Goal: Transaction & Acquisition: Purchase product/service

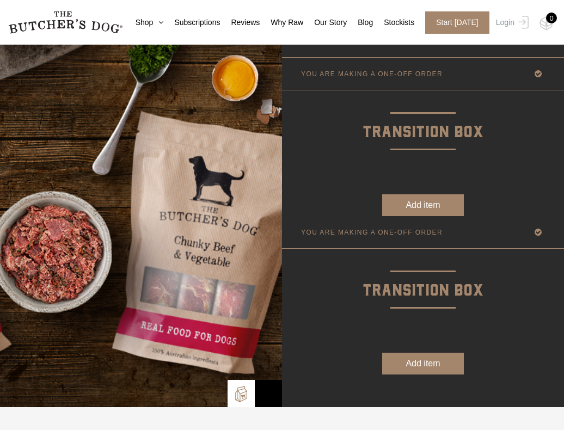
scroll to position [49, 0]
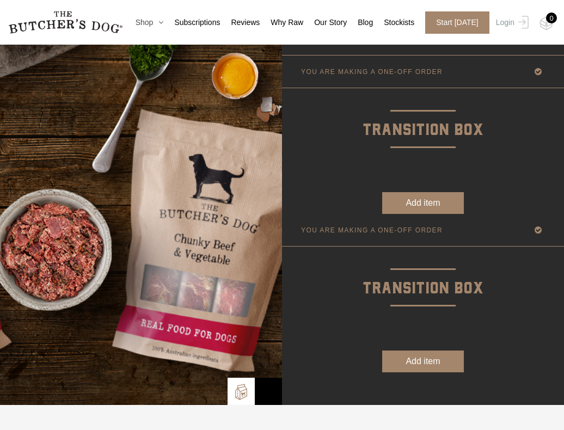
click at [153, 21] on icon at bounding box center [158, 22] width 10 height 8
click at [154, 20] on icon at bounding box center [158, 22] width 10 height 8
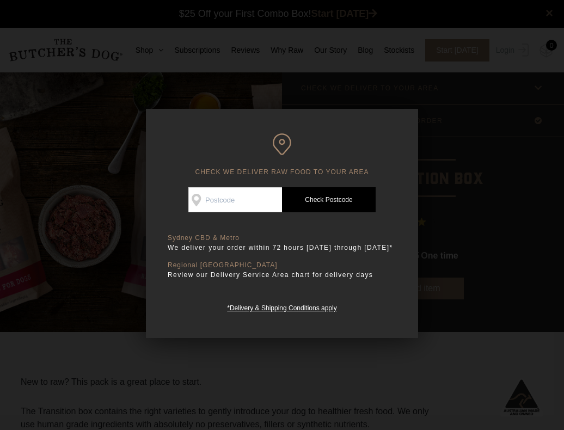
scroll to position [1, 0]
click at [441, 137] on div at bounding box center [282, 215] width 564 height 430
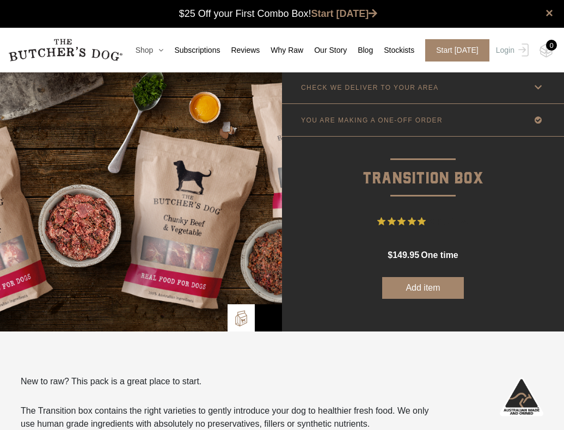
click at [157, 47] on icon at bounding box center [158, 50] width 10 height 8
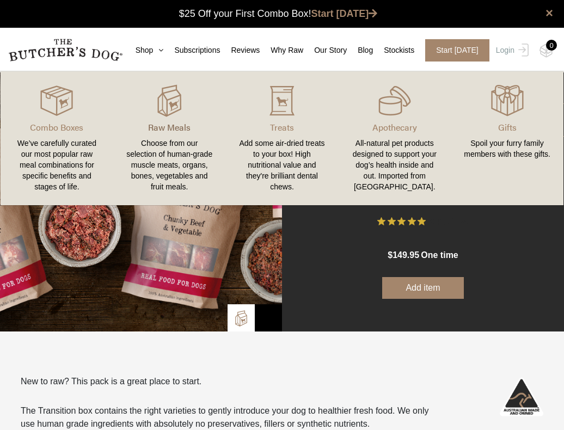
click at [152, 125] on p "Raw Meals" at bounding box center [169, 127] width 86 height 13
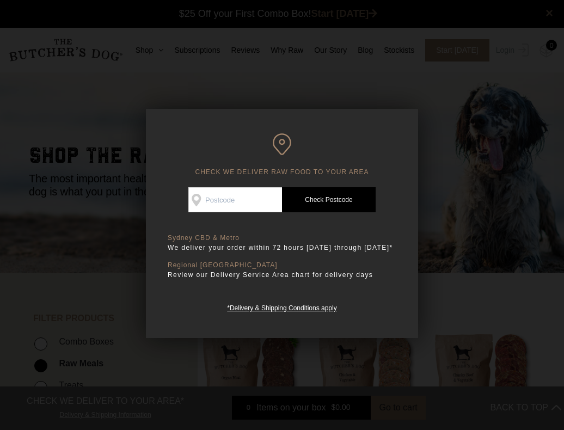
scroll to position [1, 0]
click at [215, 195] on input "Check Availability At" at bounding box center [235, 199] width 94 height 25
type input "2122"
click at [317, 190] on link "Check Postcode" at bounding box center [329, 199] width 94 height 25
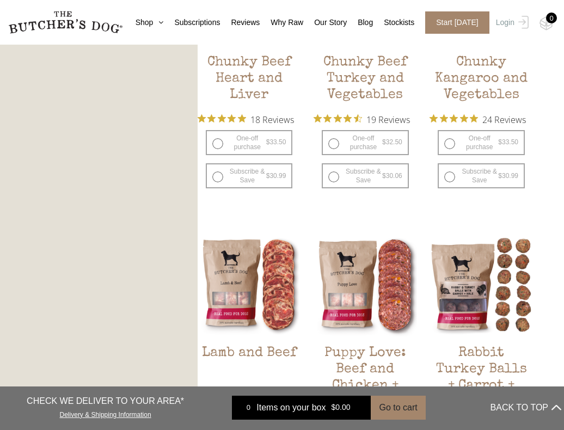
scroll to position [590, 0]
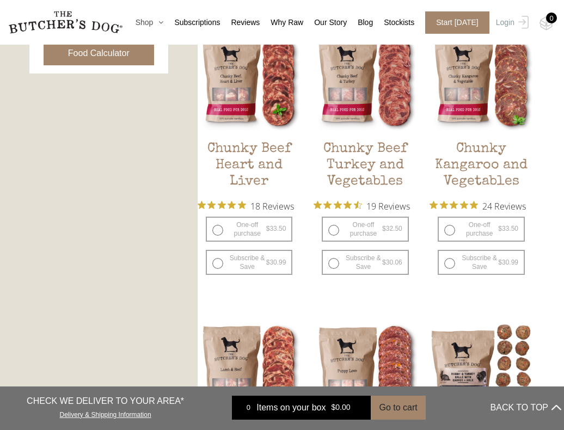
click at [157, 20] on icon at bounding box center [158, 22] width 10 height 8
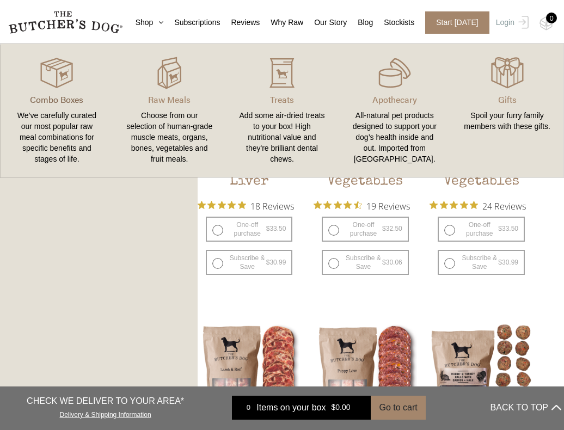
click at [48, 100] on p "Combo Boxes" at bounding box center [57, 99] width 86 height 13
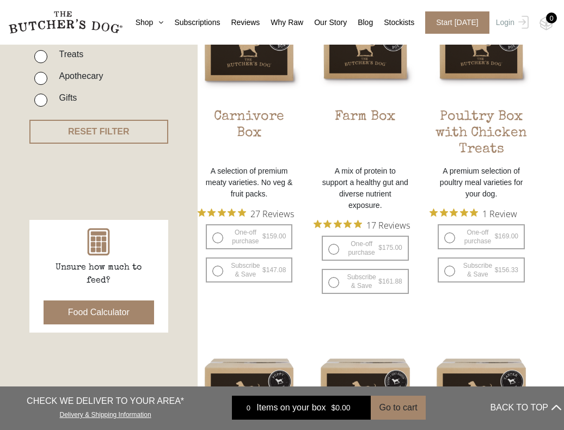
scroll to position [337, 0]
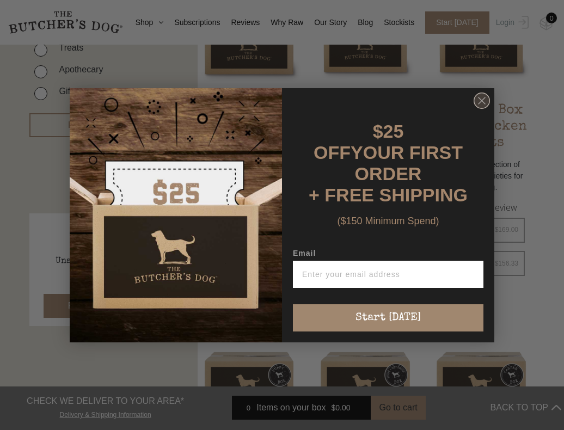
click at [478, 108] on circle "Close dialog" at bounding box center [482, 100] width 16 height 16
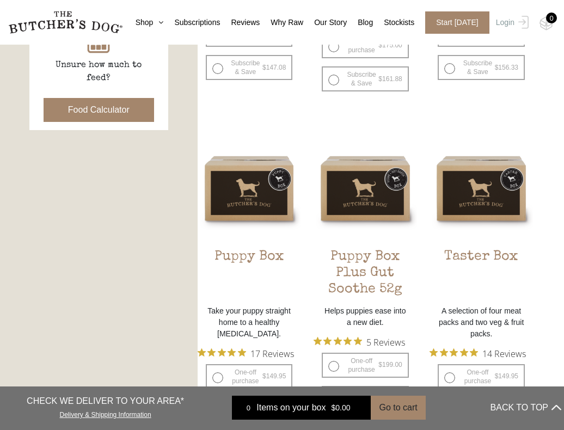
scroll to position [534, 0]
